Goal: Task Accomplishment & Management: Complete application form

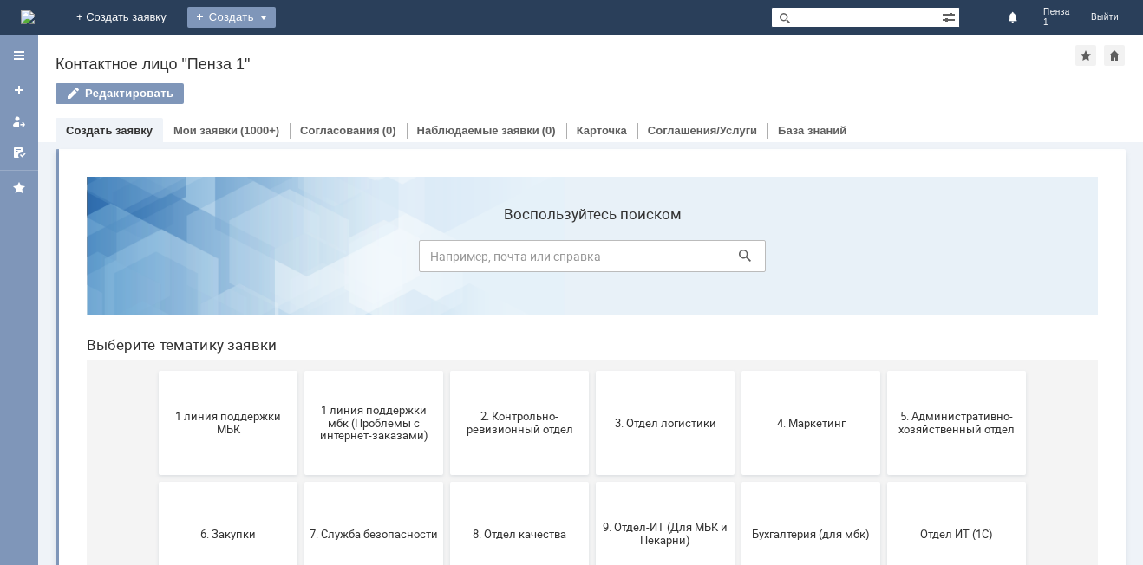
click at [276, 16] on div "Создать" at bounding box center [231, 17] width 88 height 21
click at [323, 52] on link "Заявка" at bounding box center [257, 52] width 132 height 21
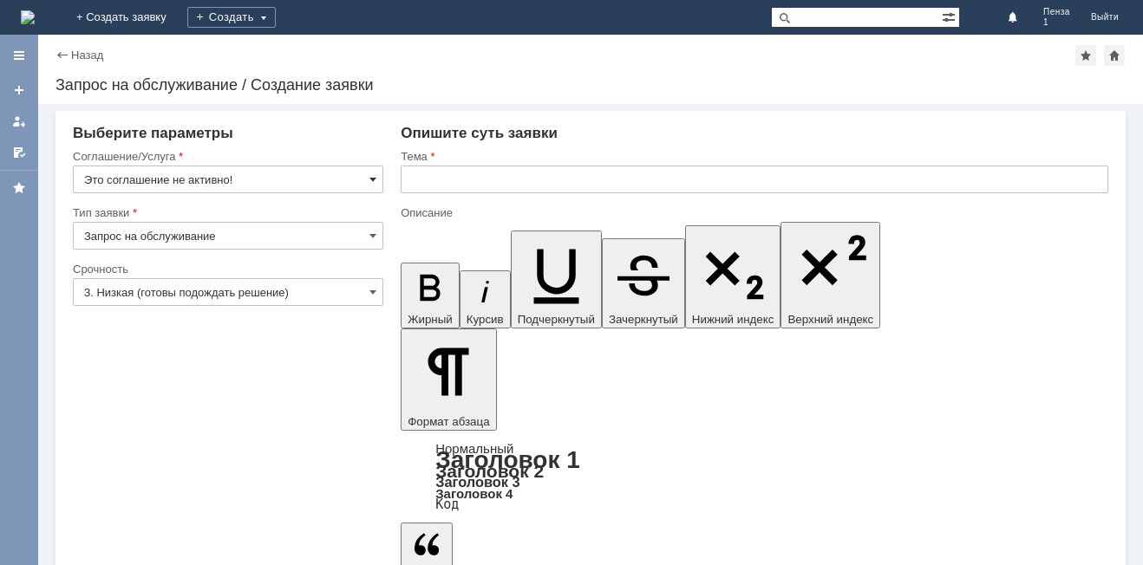
click at [374, 180] on span at bounding box center [372, 180] width 7 height 14
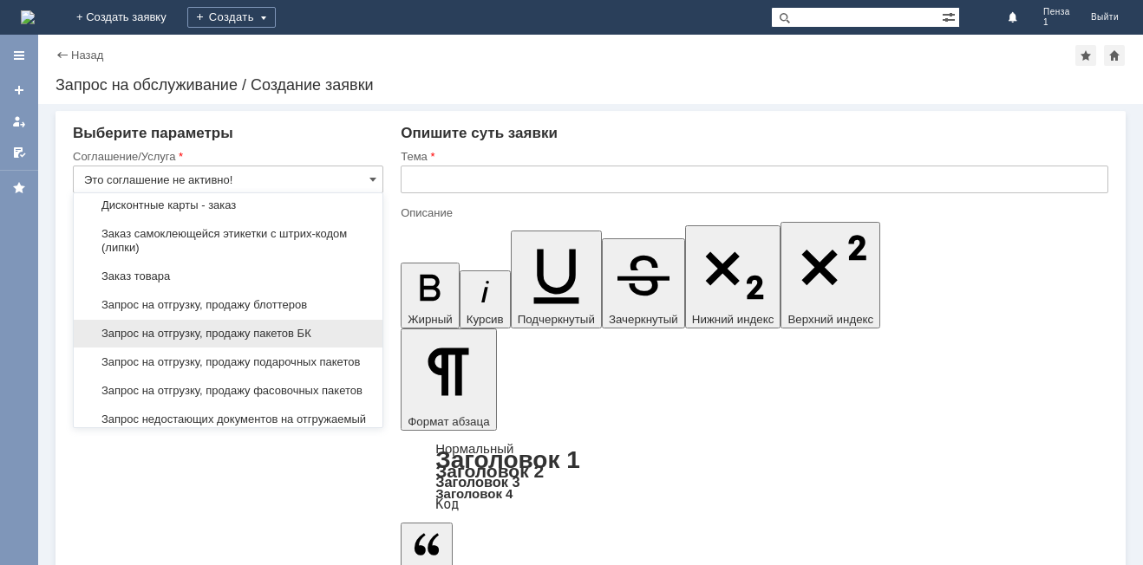
scroll to position [606, 0]
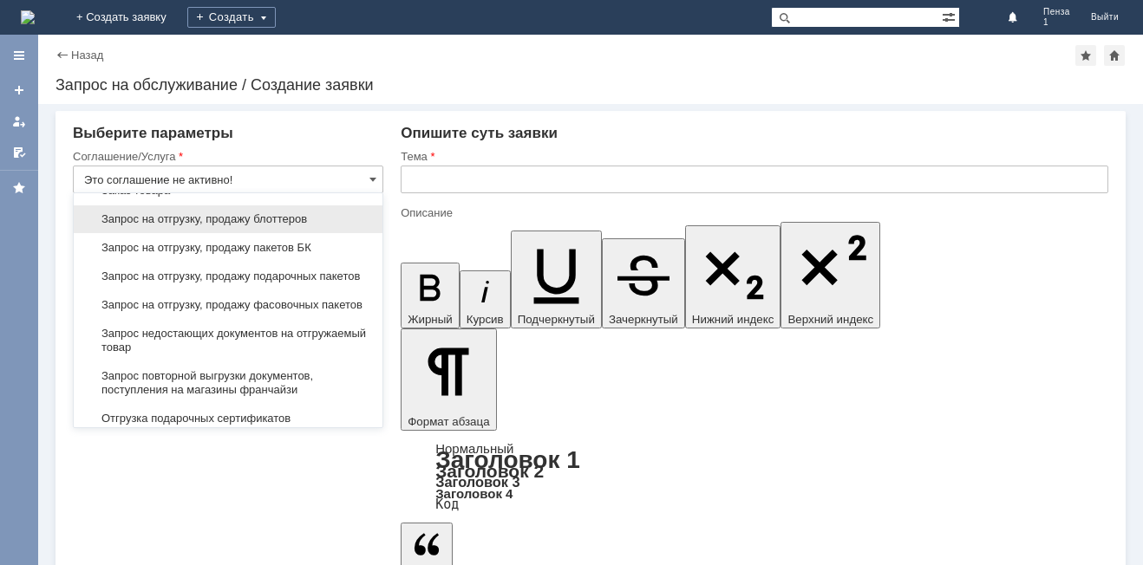
click at [264, 226] on span "Запрос на отгрузку, продажу блоттеров" at bounding box center [228, 219] width 288 height 14
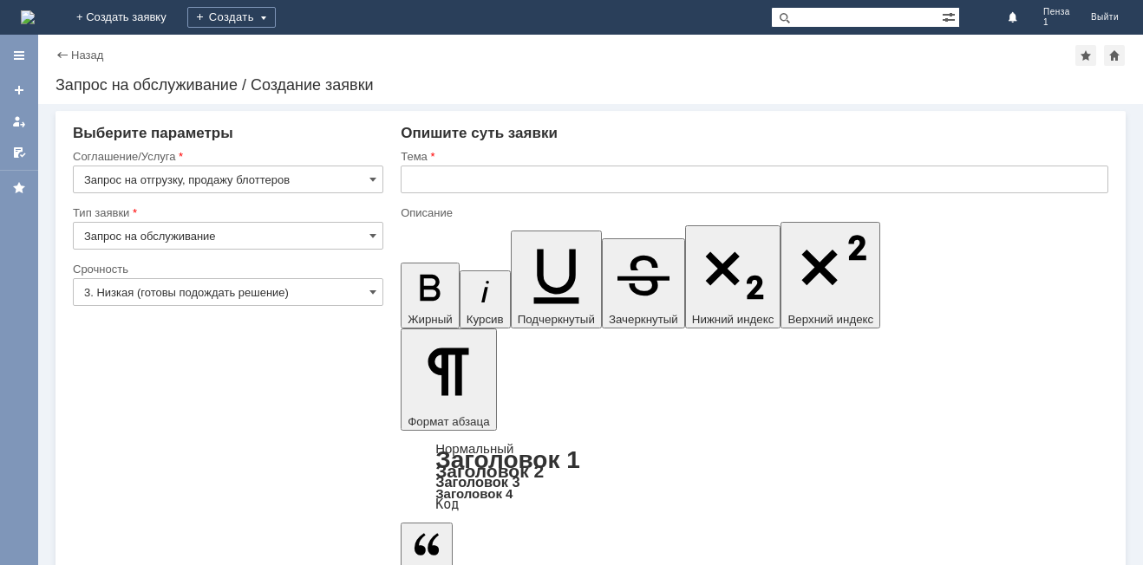
type input "Запрос на отгрузку, продажу блоттеров"
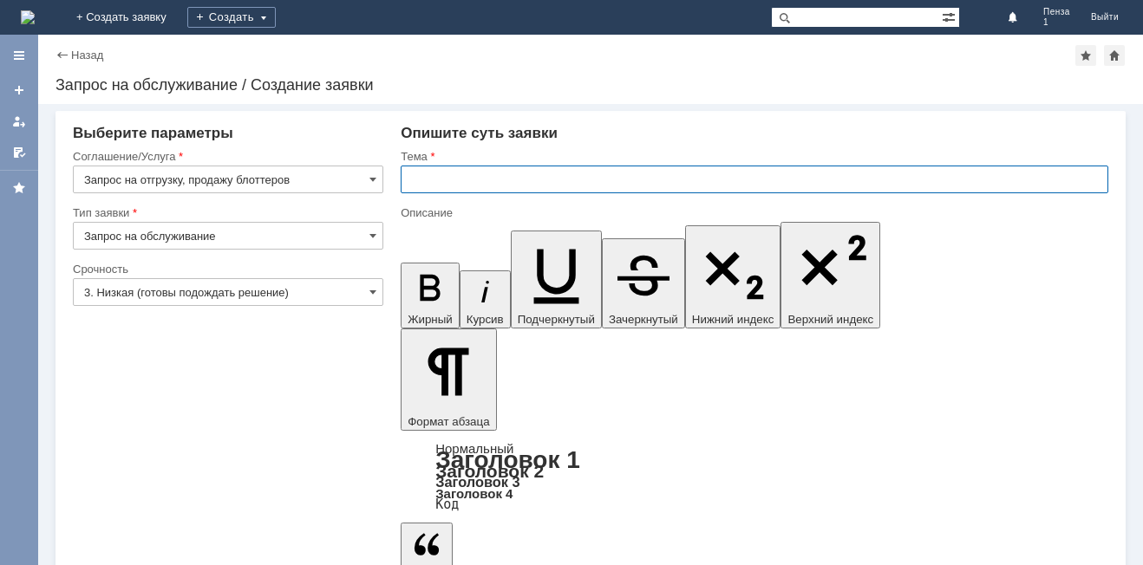
click at [436, 175] on input "text" at bounding box center [755, 180] width 708 height 28
type input "блоттеры на пензу 1"
